Goal: Information Seeking & Learning: Learn about a topic

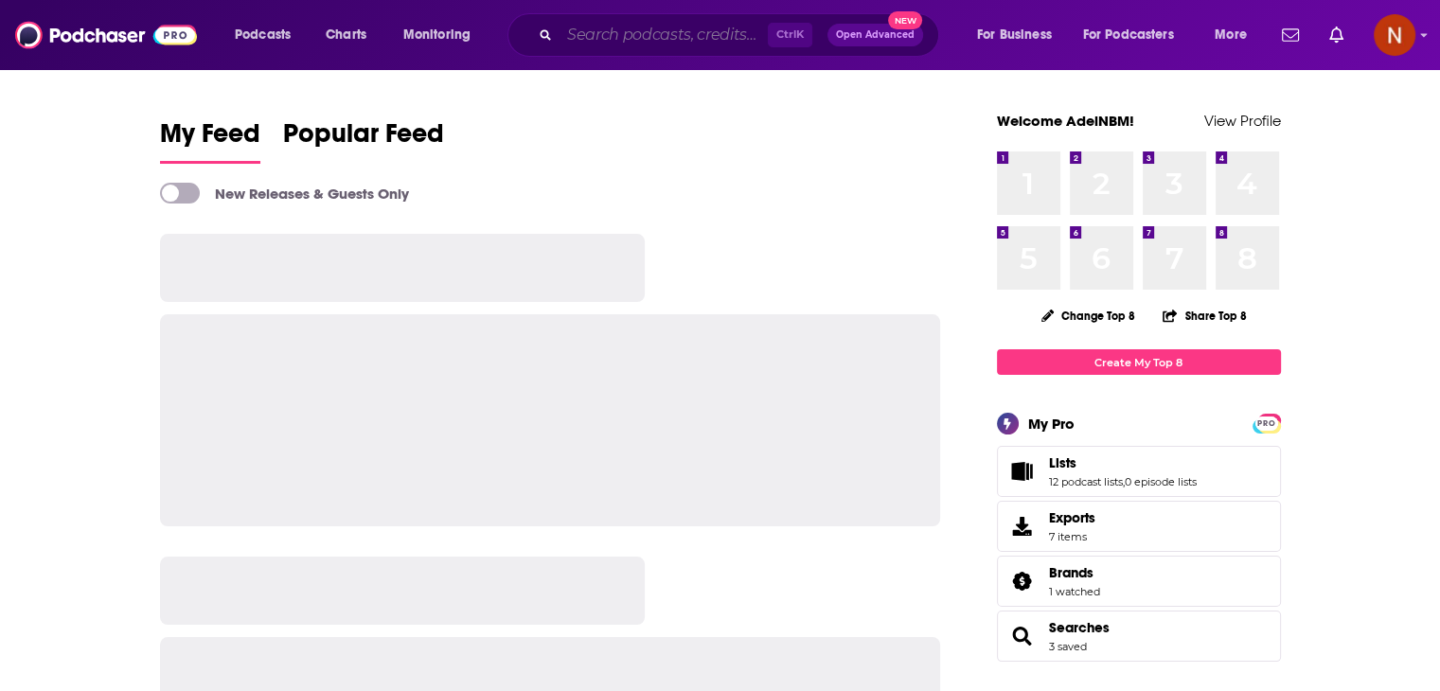
click at [595, 35] on input "Search podcasts, credits, & more..." at bounding box center [663, 35] width 208 height 30
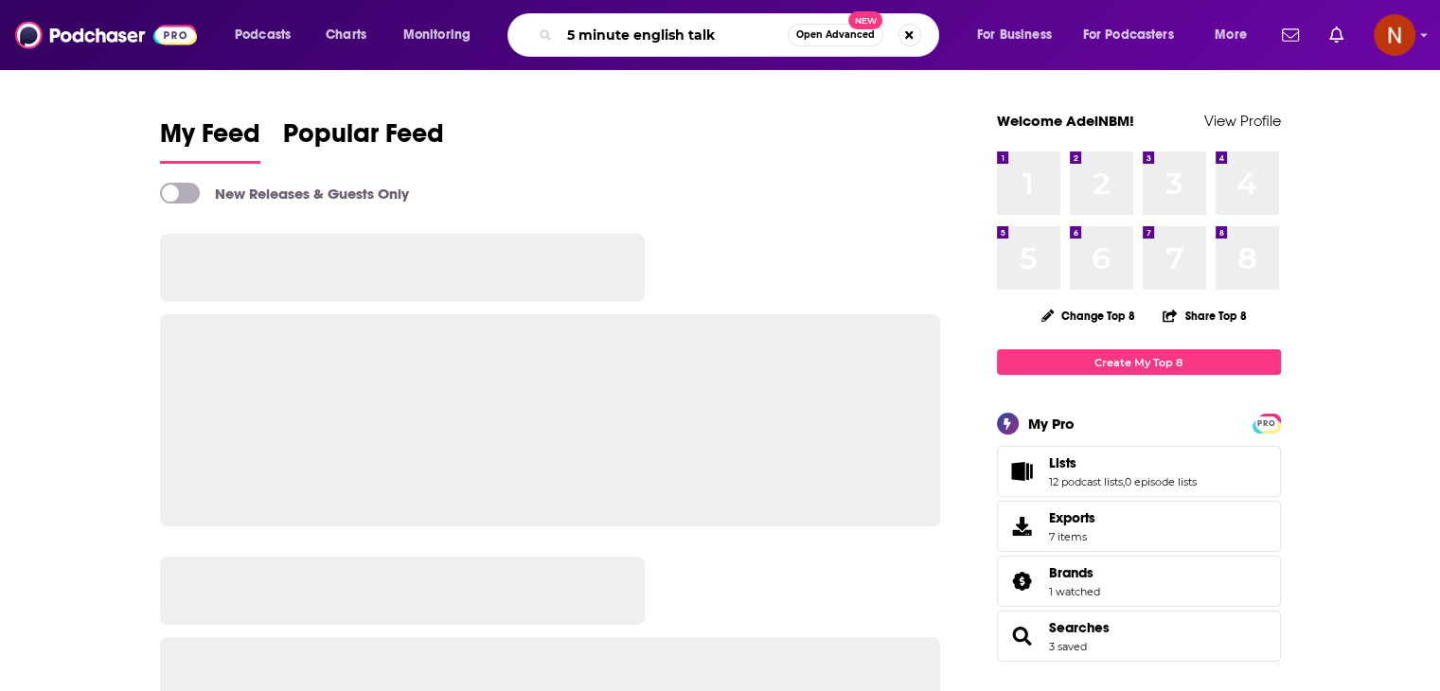
type input "5 minute english talk"
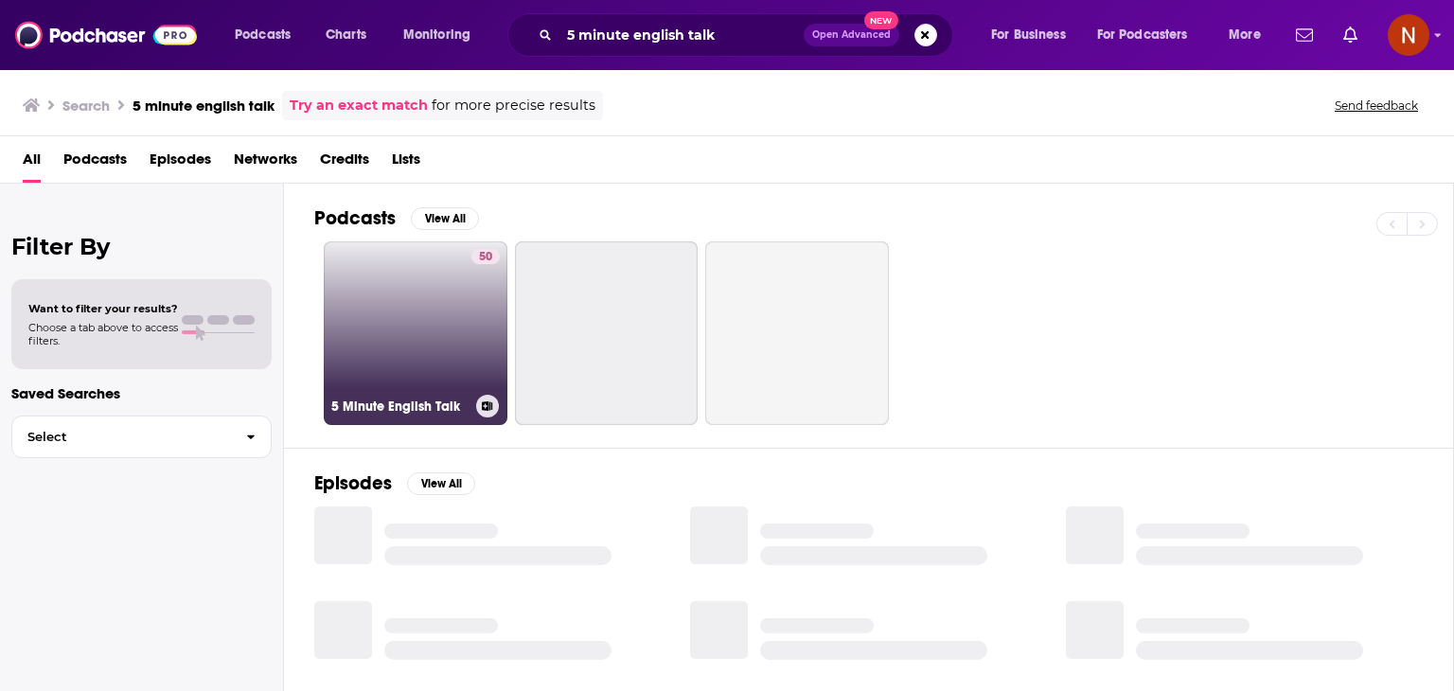
click at [415, 337] on link "50 5 Minute English Talk" at bounding box center [416, 333] width 184 height 184
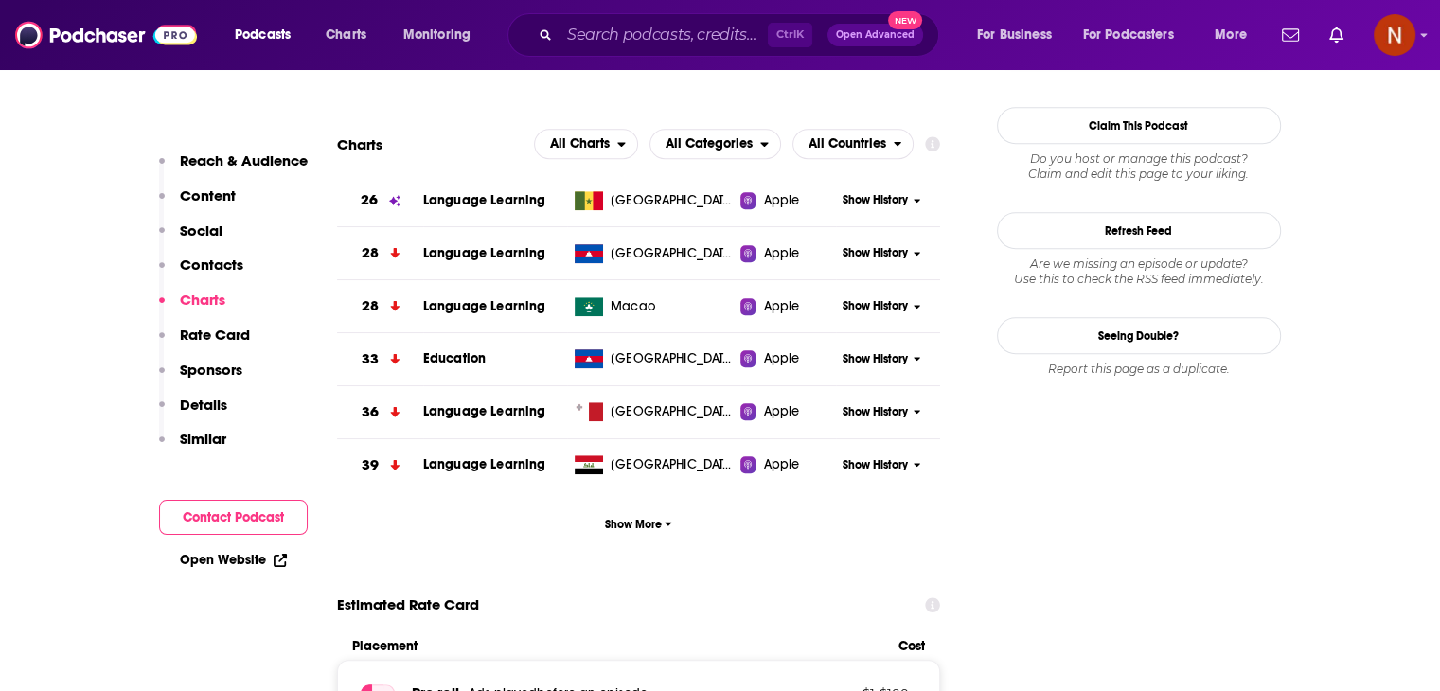
scroll to position [1696, 0]
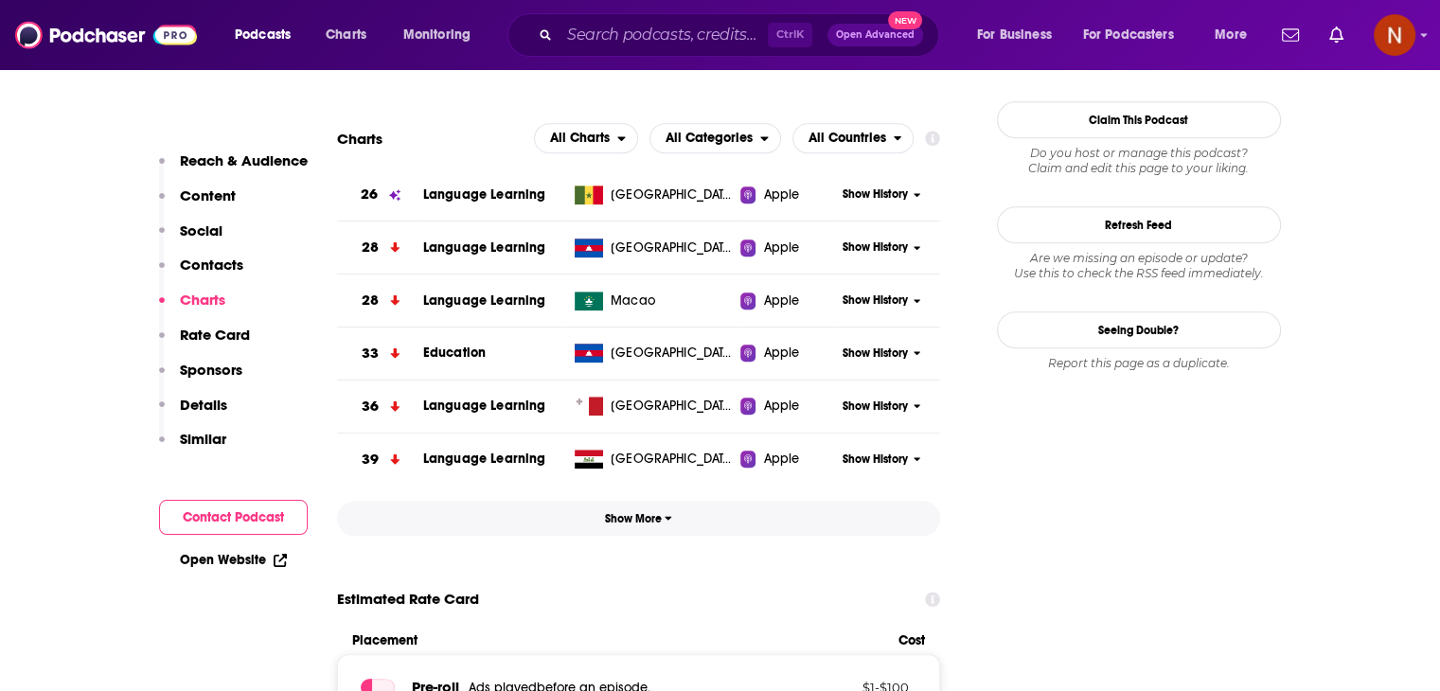
click at [652, 525] on span "Show More" at bounding box center [638, 518] width 67 height 13
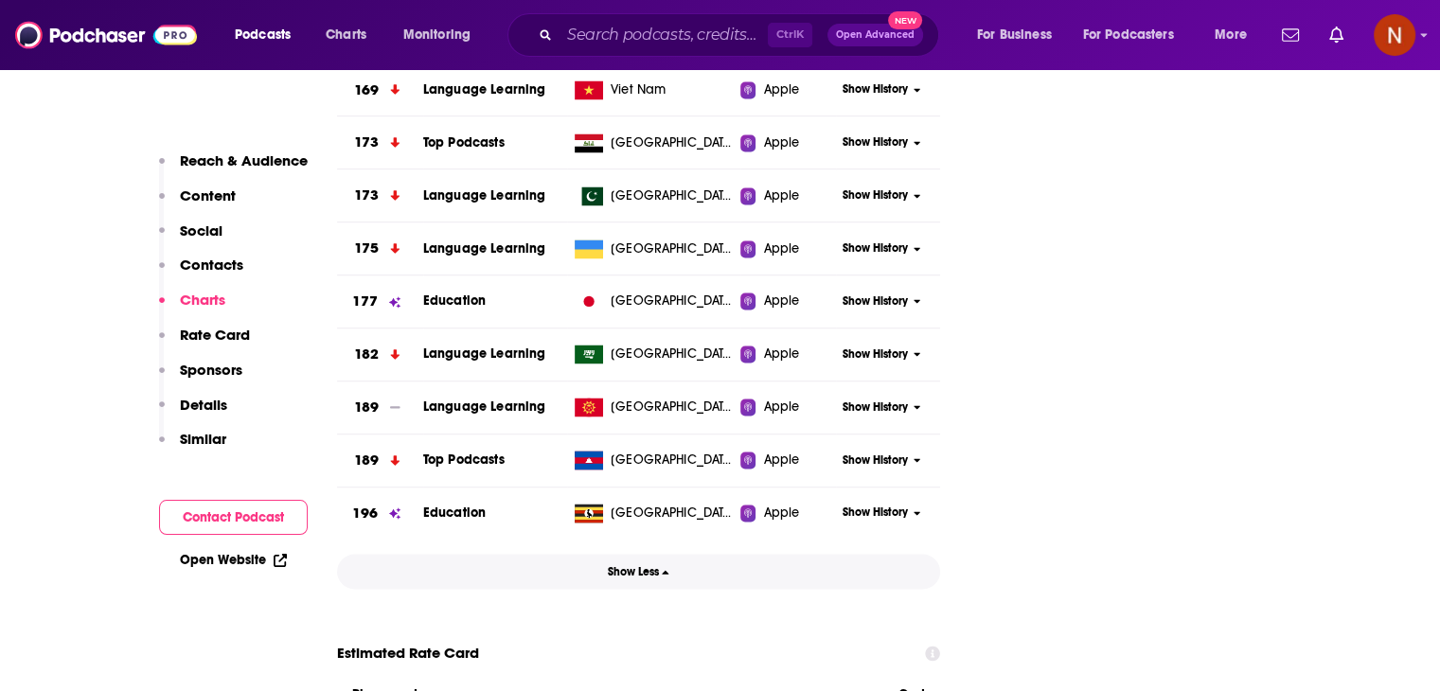
scroll to position [3069, 0]
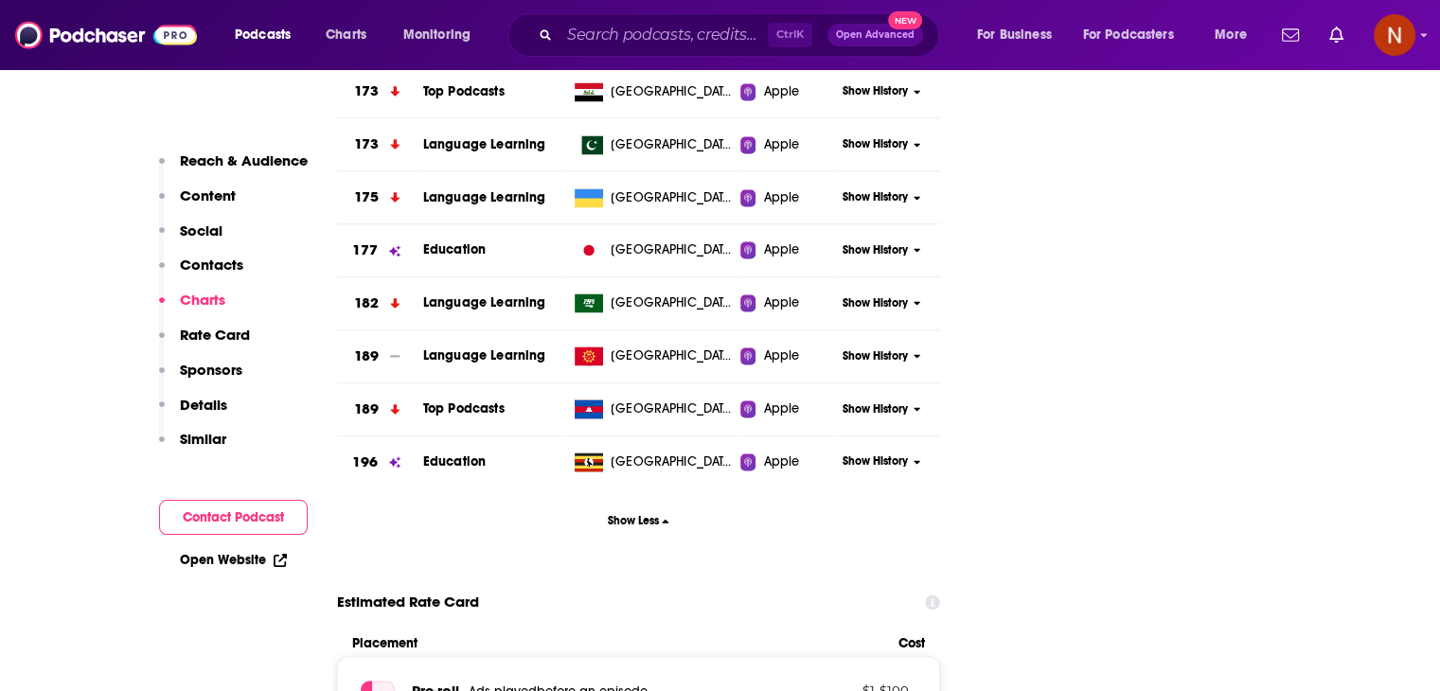
click at [874, 311] on div "Show History" at bounding box center [888, 303] width 104 height 46
click at [875, 305] on span "Show History" at bounding box center [875, 303] width 65 height 16
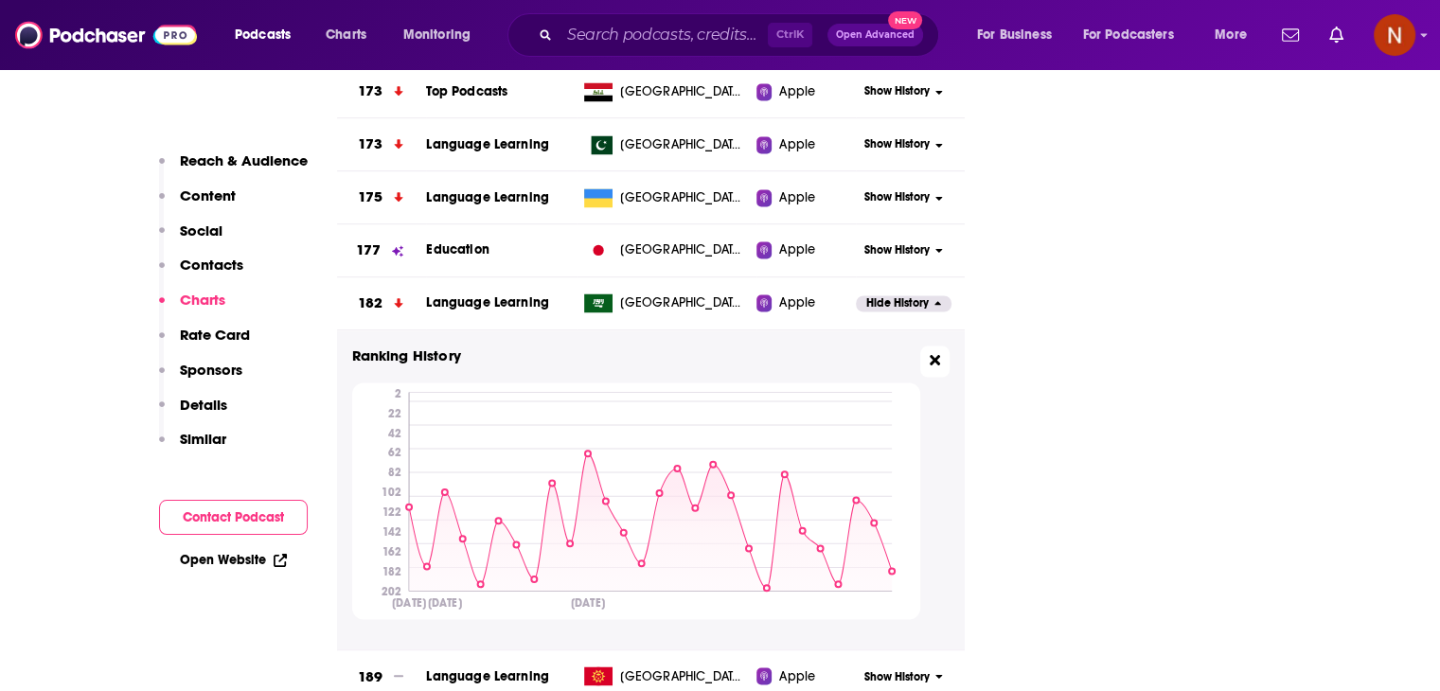
click at [936, 352] on icon at bounding box center [935, 359] width 10 height 15
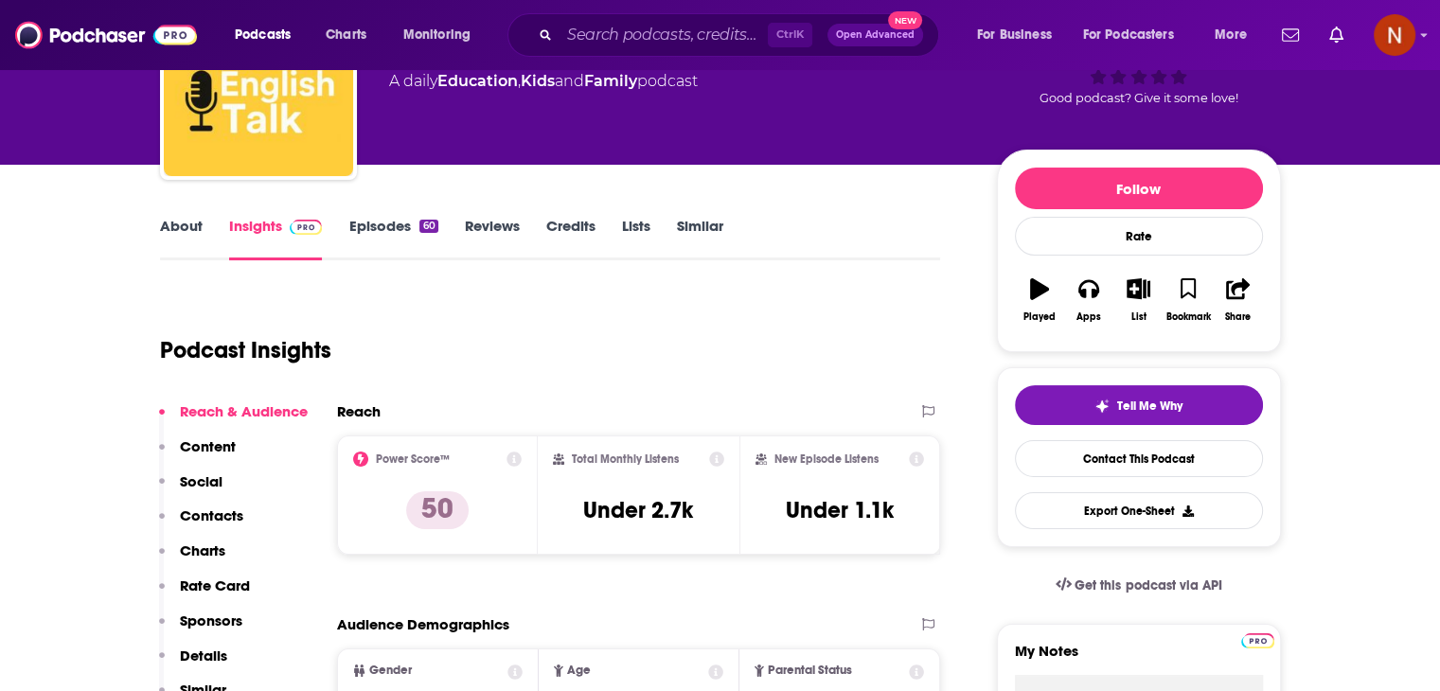
scroll to position [0, 0]
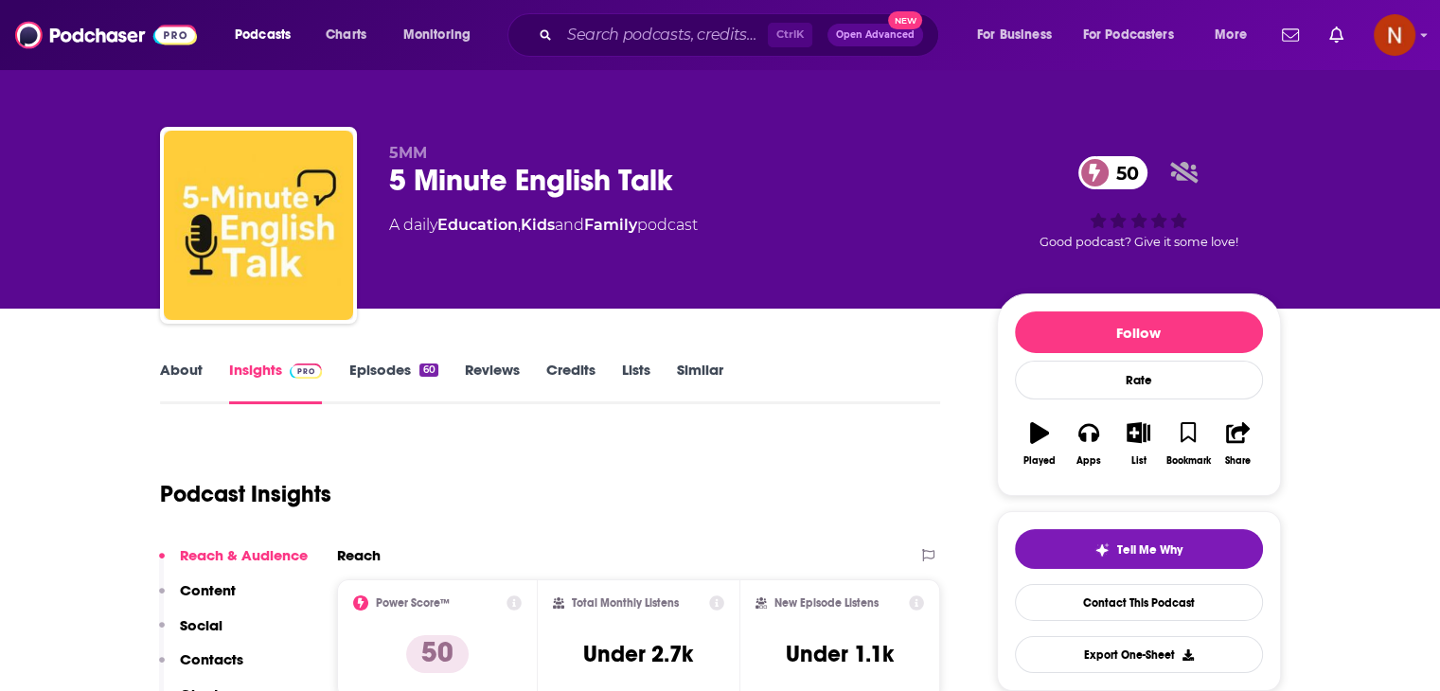
click at [698, 52] on div "Ctrl K Open Advanced New" at bounding box center [723, 35] width 432 height 44
click at [698, 39] on input "Search podcasts, credits, & more..." at bounding box center [663, 35] width 208 height 30
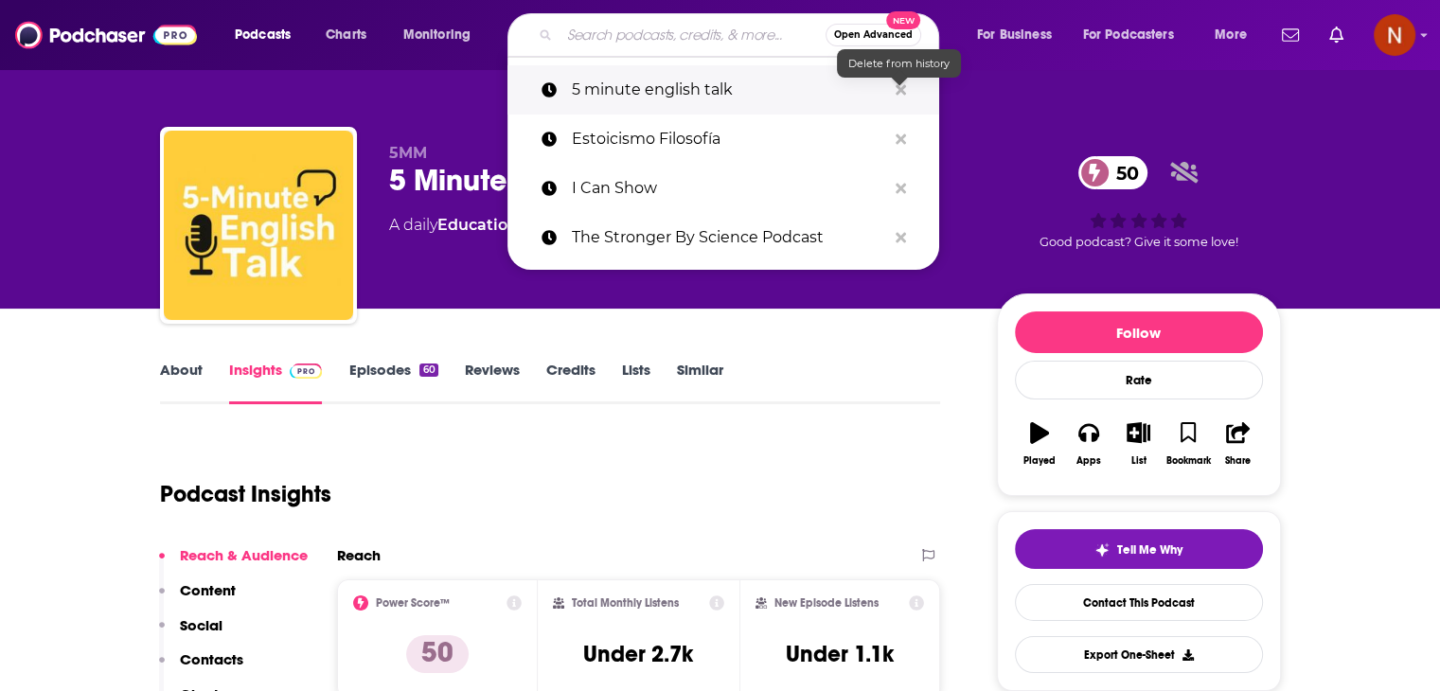
click at [904, 87] on icon "Search podcasts, credits, & more..." at bounding box center [901, 89] width 10 height 15
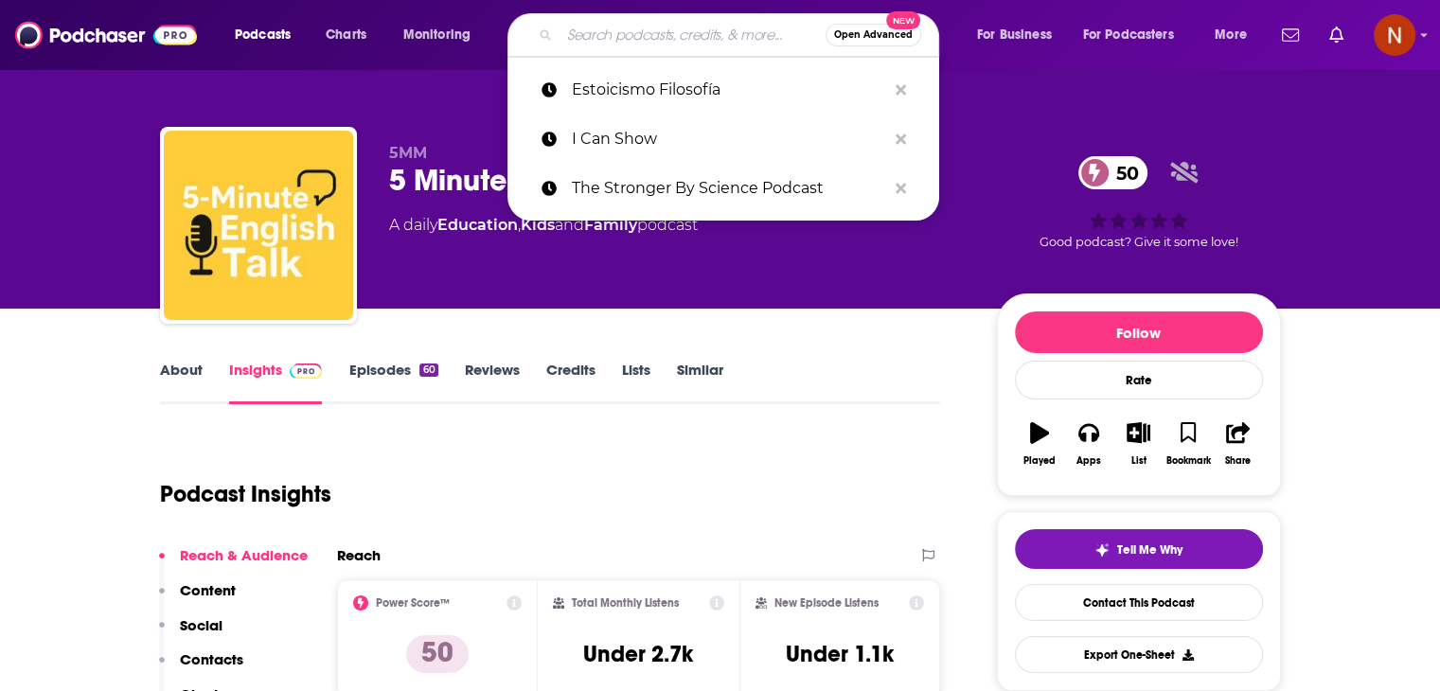
click at [673, 38] on input "Search podcasts, credits, & more..." at bounding box center [692, 35] width 266 height 30
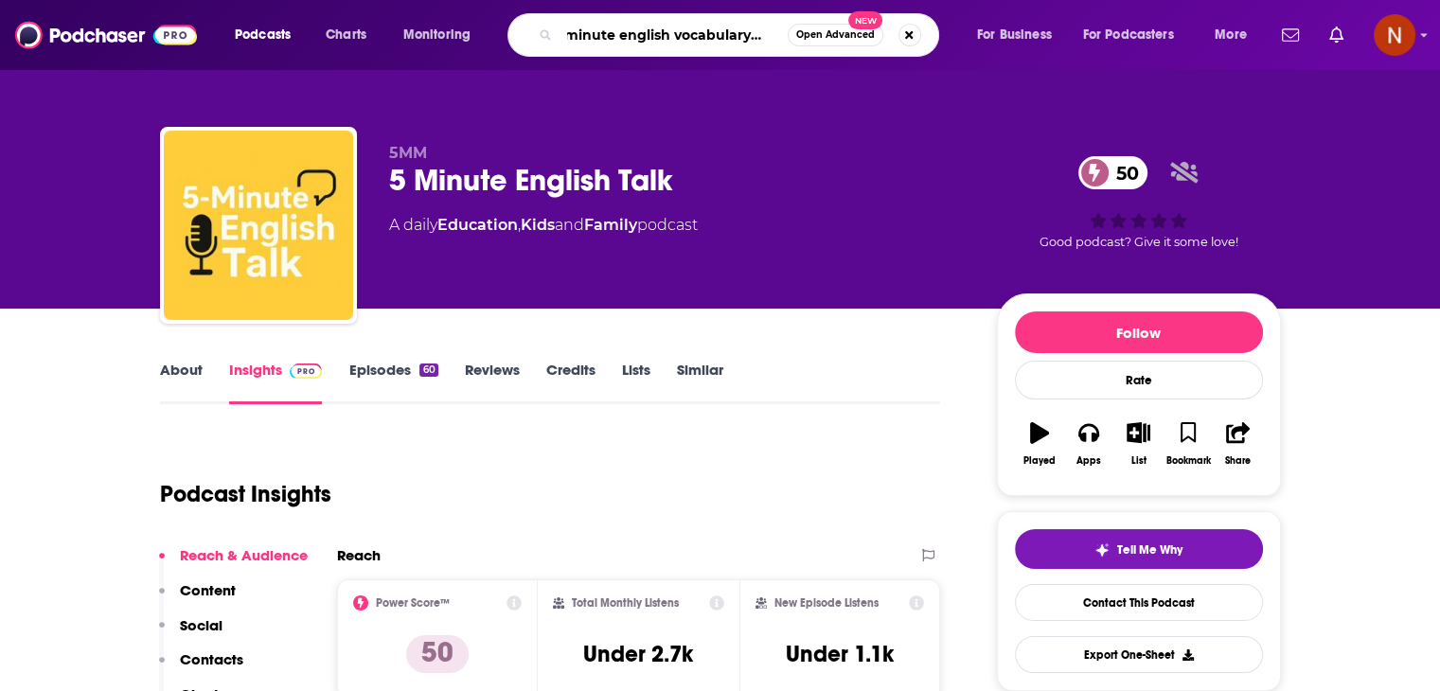
type input "5 minute english vocabulary show"
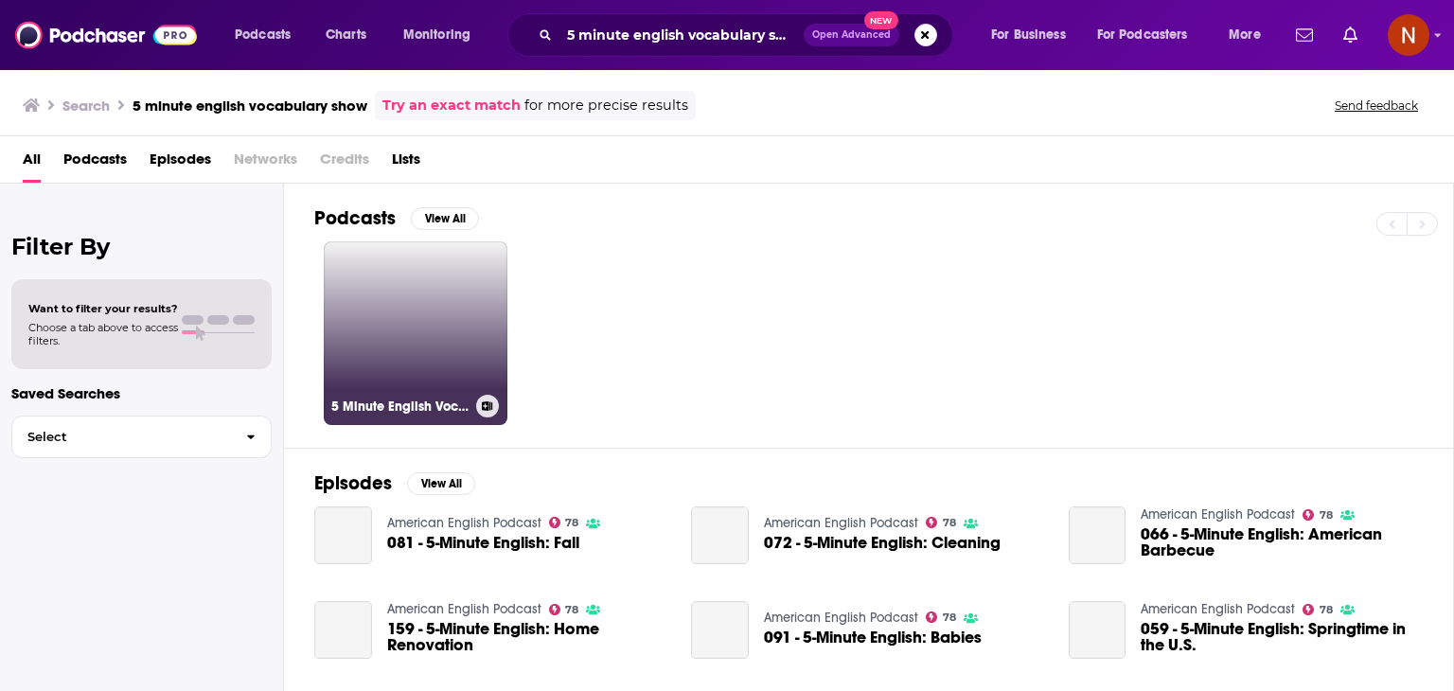
click at [406, 303] on link "5 Minute English Vocabulary Show" at bounding box center [416, 333] width 184 height 184
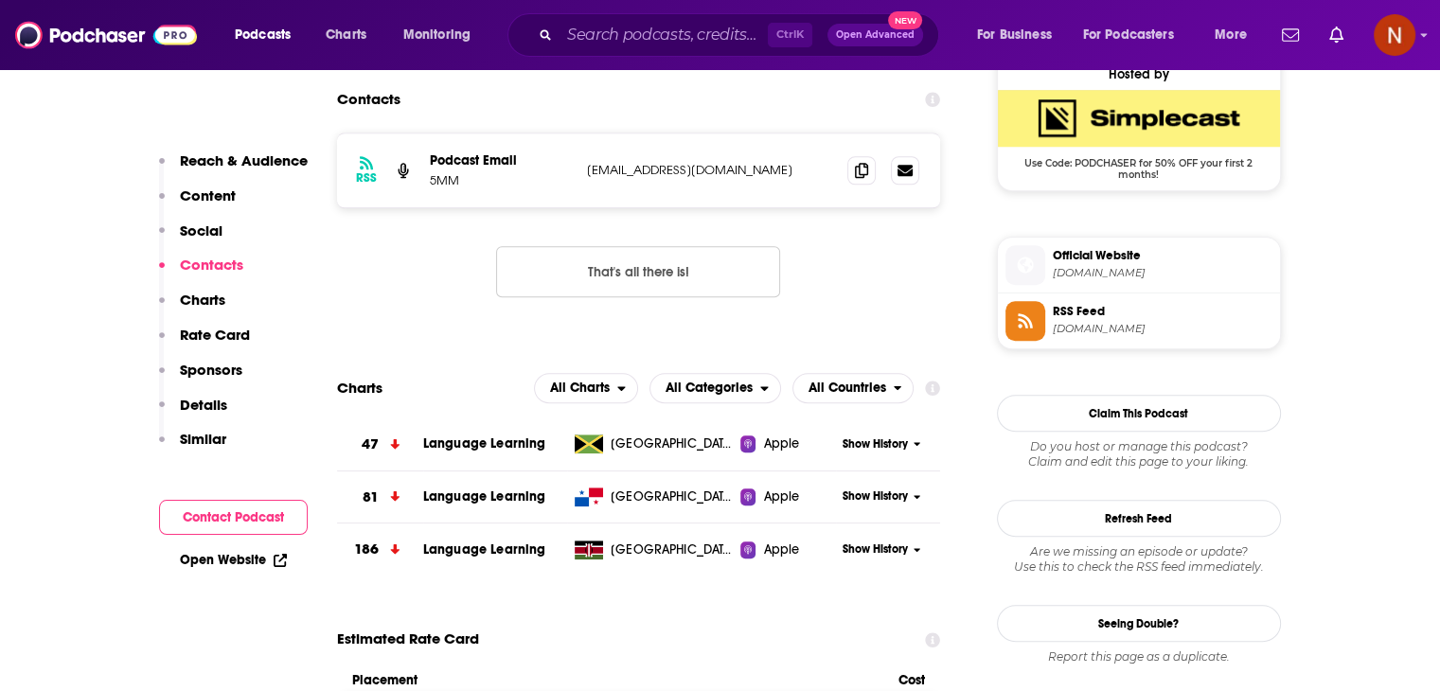
scroll to position [1408, 0]
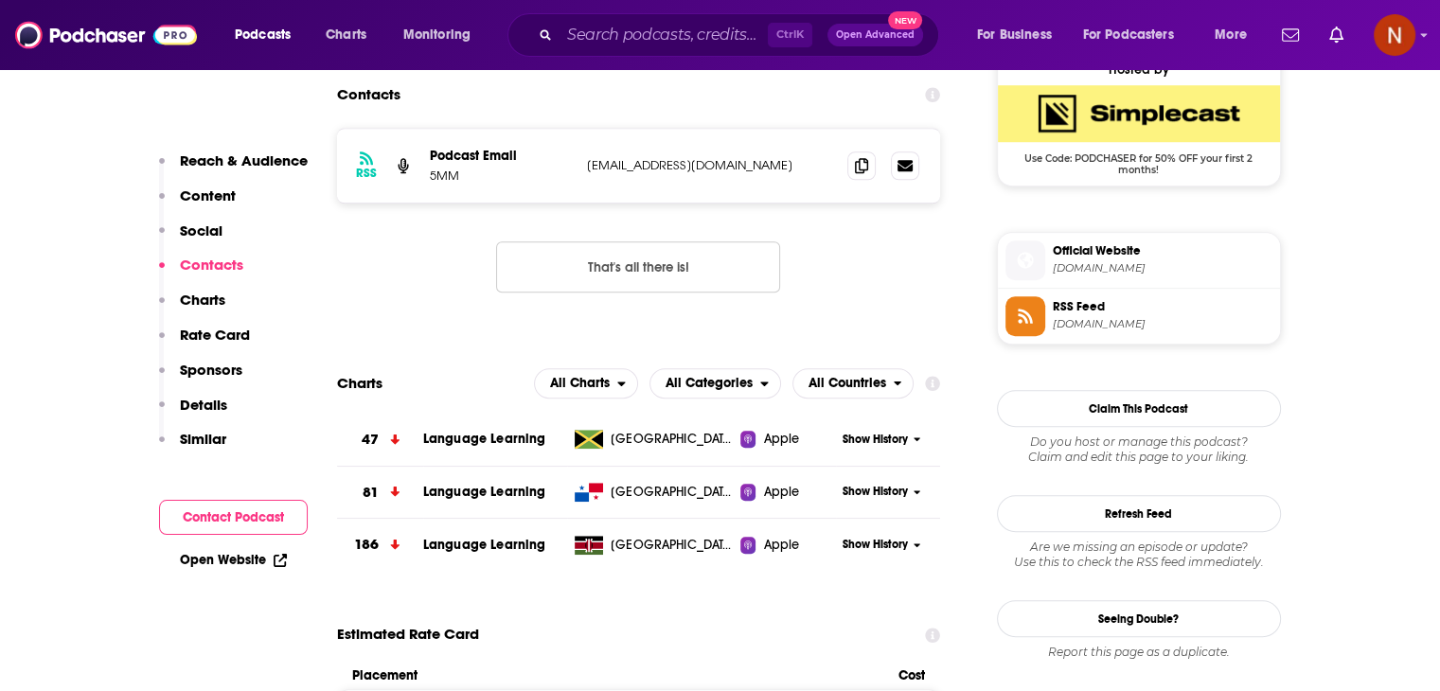
click at [837, 428] on div "Show History" at bounding box center [888, 440] width 104 height 46
click at [848, 436] on span "Show History" at bounding box center [875, 440] width 65 height 16
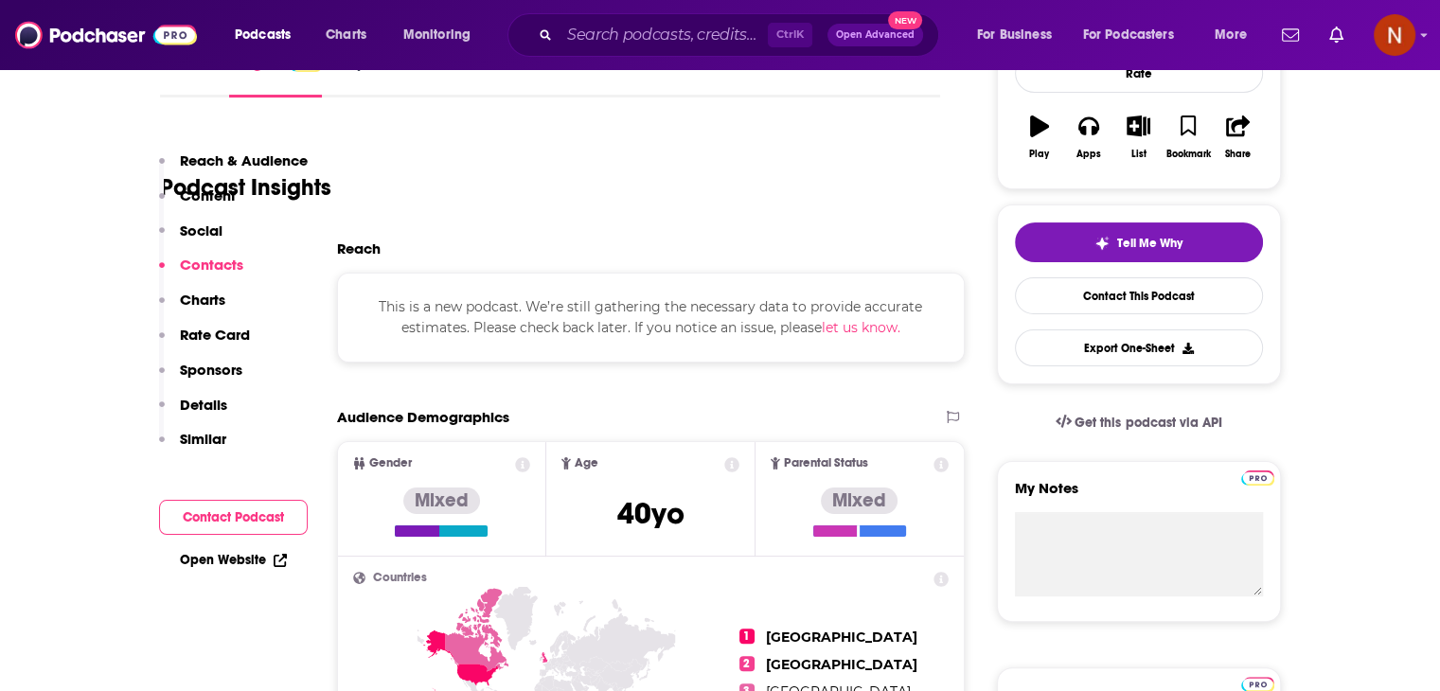
scroll to position [0, 0]
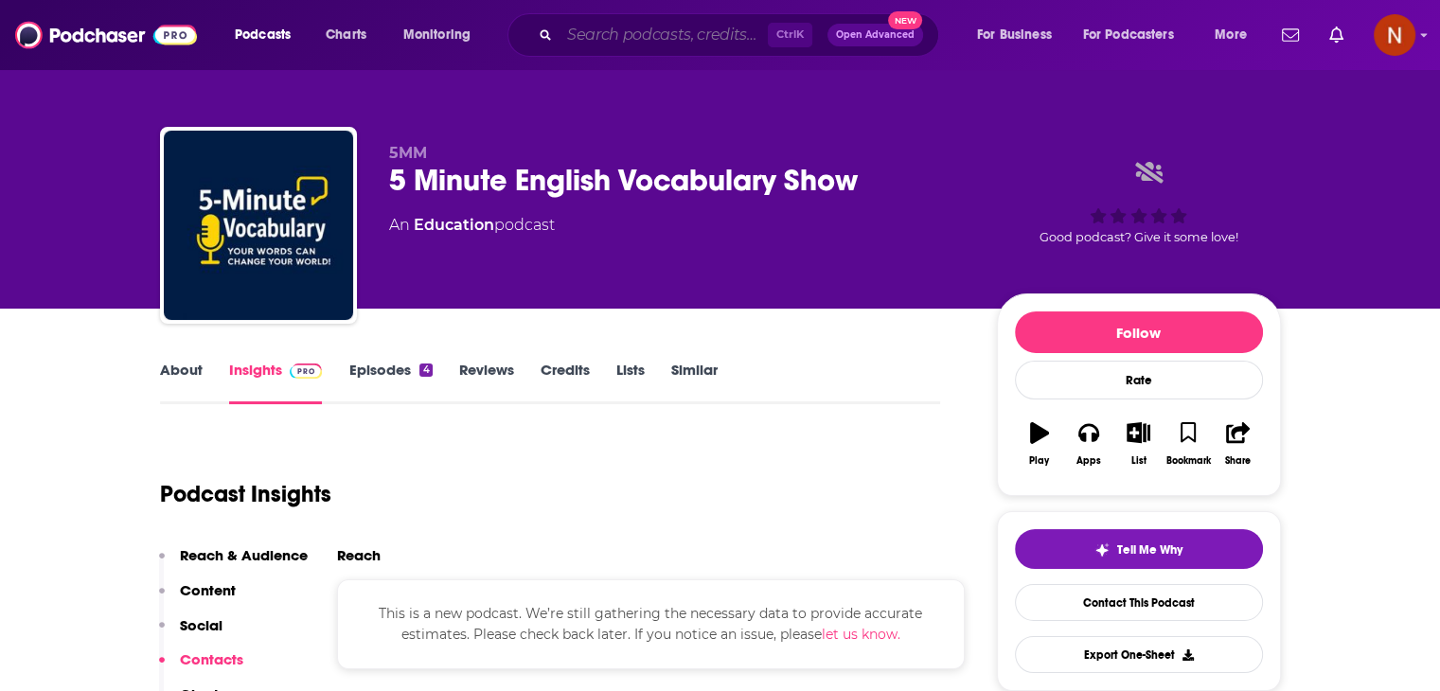
click at [730, 47] on input "Search podcasts, credits, & more..." at bounding box center [663, 35] width 208 height 30
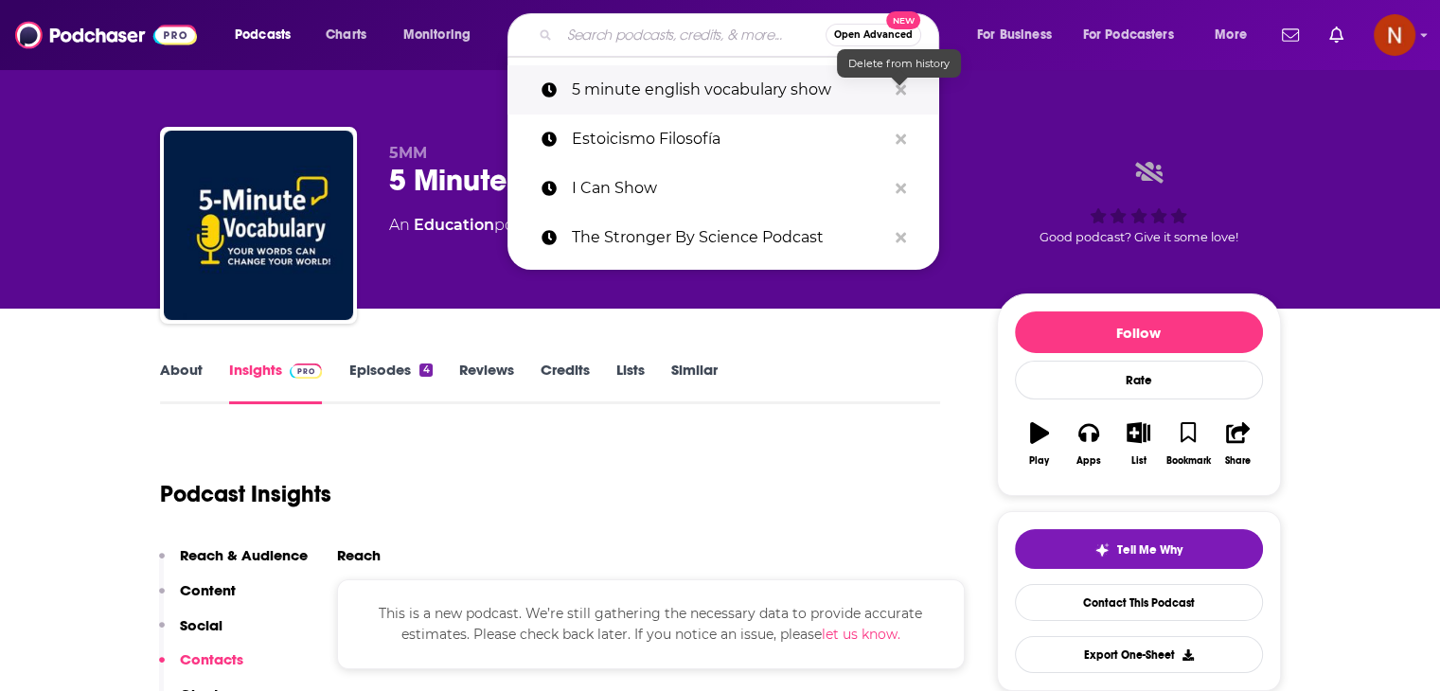
click at [905, 85] on button "Search podcasts, credits, & more..." at bounding box center [900, 90] width 29 height 35
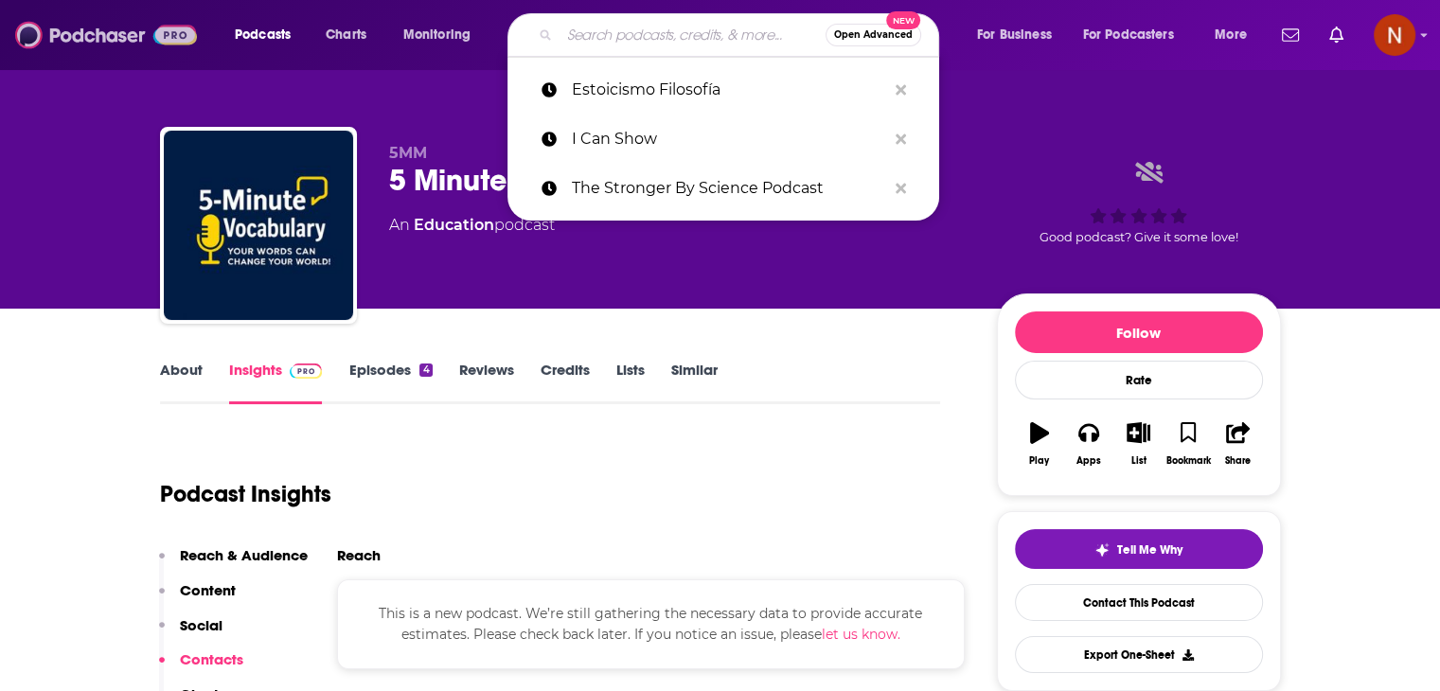
click at [103, 18] on img at bounding box center [106, 35] width 182 height 36
